Goal: Navigation & Orientation: Find specific page/section

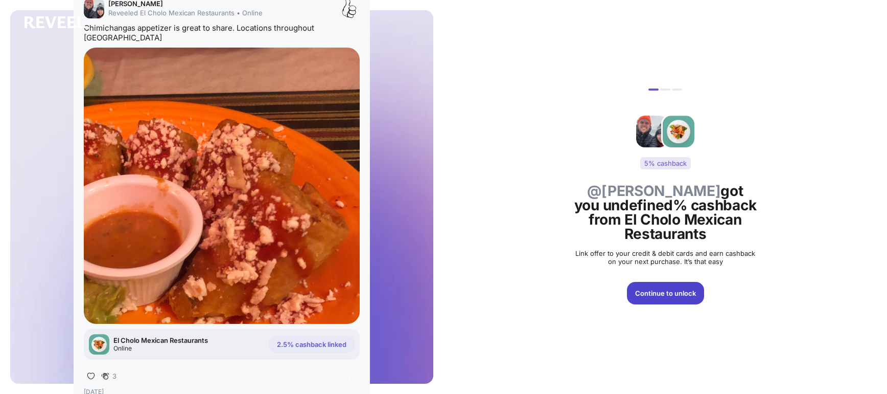
click at [675, 295] on button "Continue to unlock" at bounding box center [665, 293] width 77 height 22
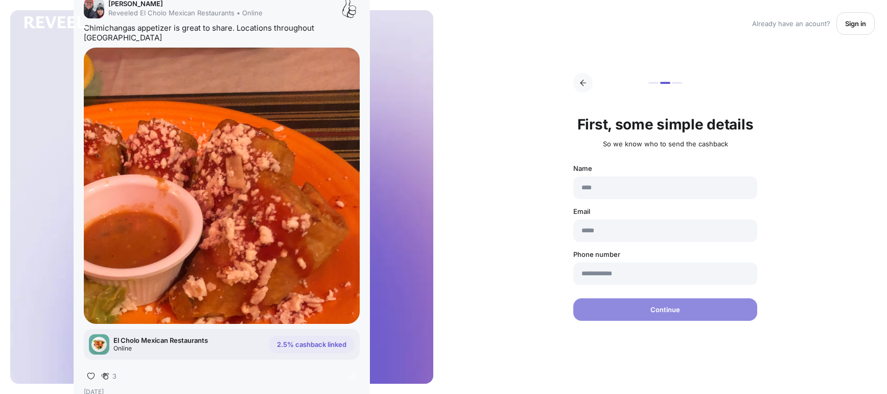
click at [853, 22] on p "Sign in" at bounding box center [856, 23] width 21 height 8
click at [137, 7] on p "[PERSON_NAME]" at bounding box center [185, 3] width 154 height 8
click at [84, 16] on img at bounding box center [55, 22] width 61 height 12
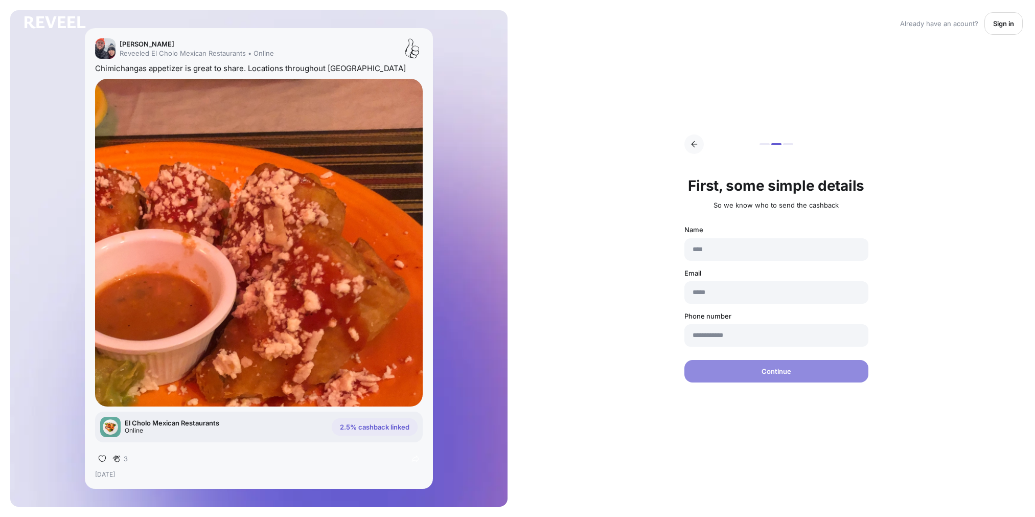
click at [148, 44] on p "Erik Bogaard" at bounding box center [197, 44] width 154 height 8
click at [104, 45] on img at bounding box center [105, 48] width 20 height 20
click at [58, 24] on img at bounding box center [55, 22] width 61 height 12
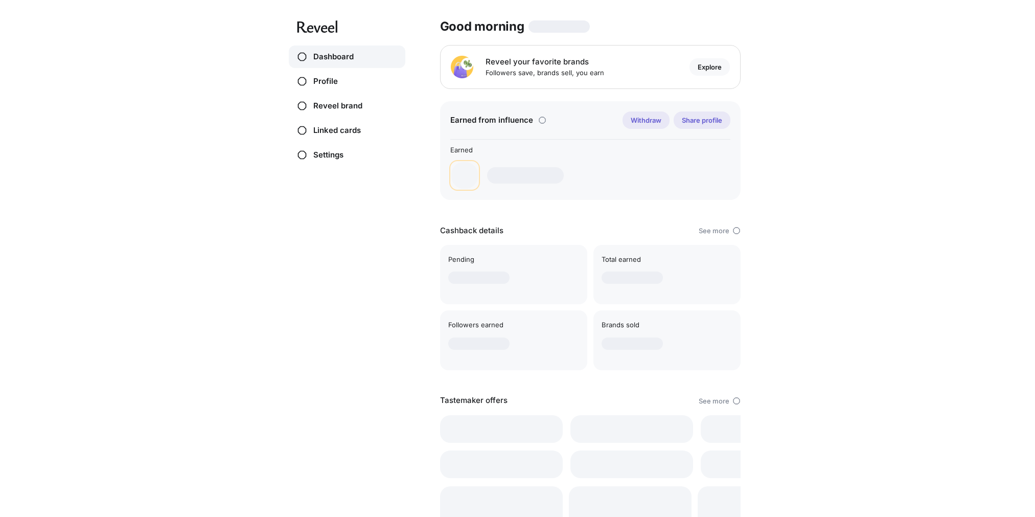
click at [193, 73] on div "Dashboard Profile Reveel brand Linked cards Settings Good morning Reveel your f…" at bounding box center [517, 258] width 1035 height 517
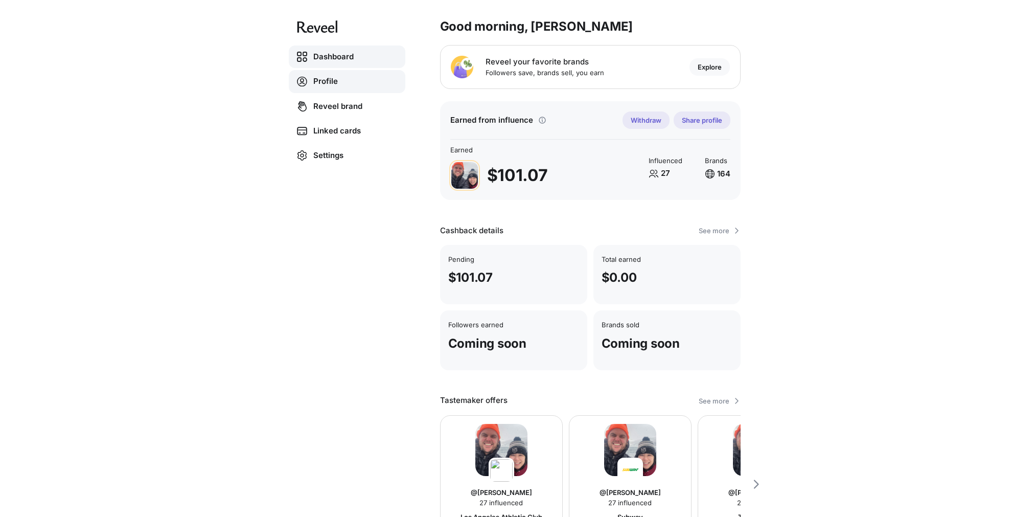
click at [315, 80] on link "Profile" at bounding box center [347, 81] width 117 height 23
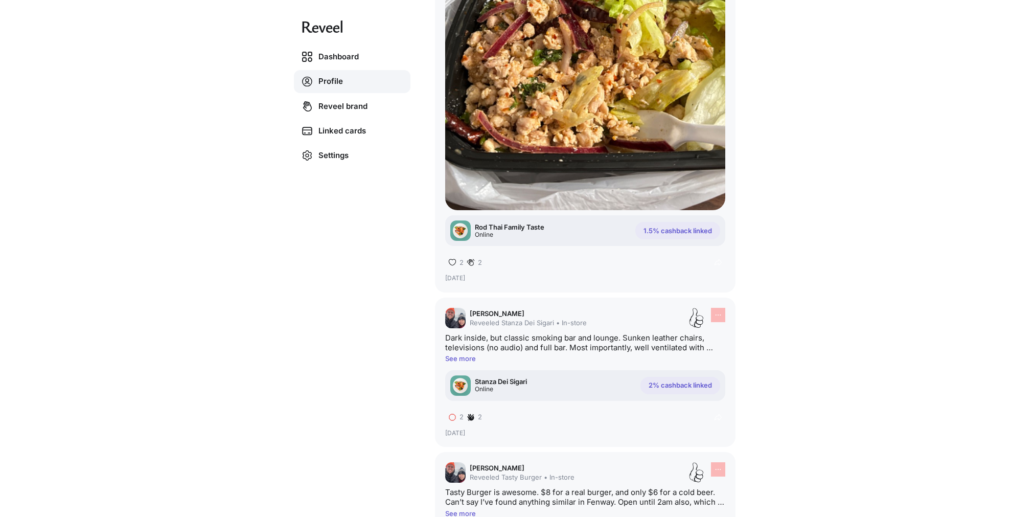
scroll to position [1327, 0]
